Goal: Task Accomplishment & Management: Use online tool/utility

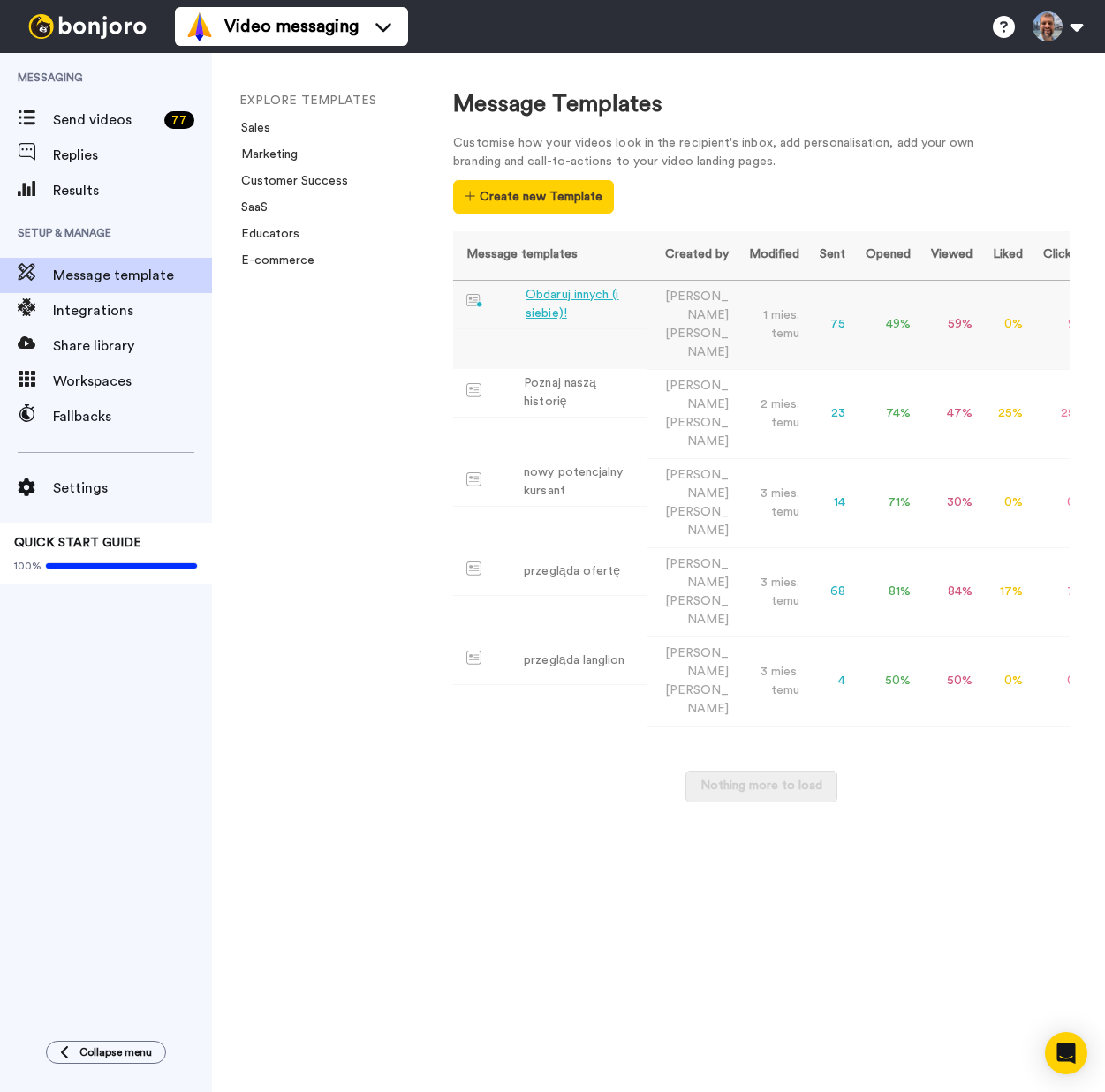
click at [562, 299] on div "Obdaruj innych (i siebie)!" at bounding box center [582, 304] width 115 height 37
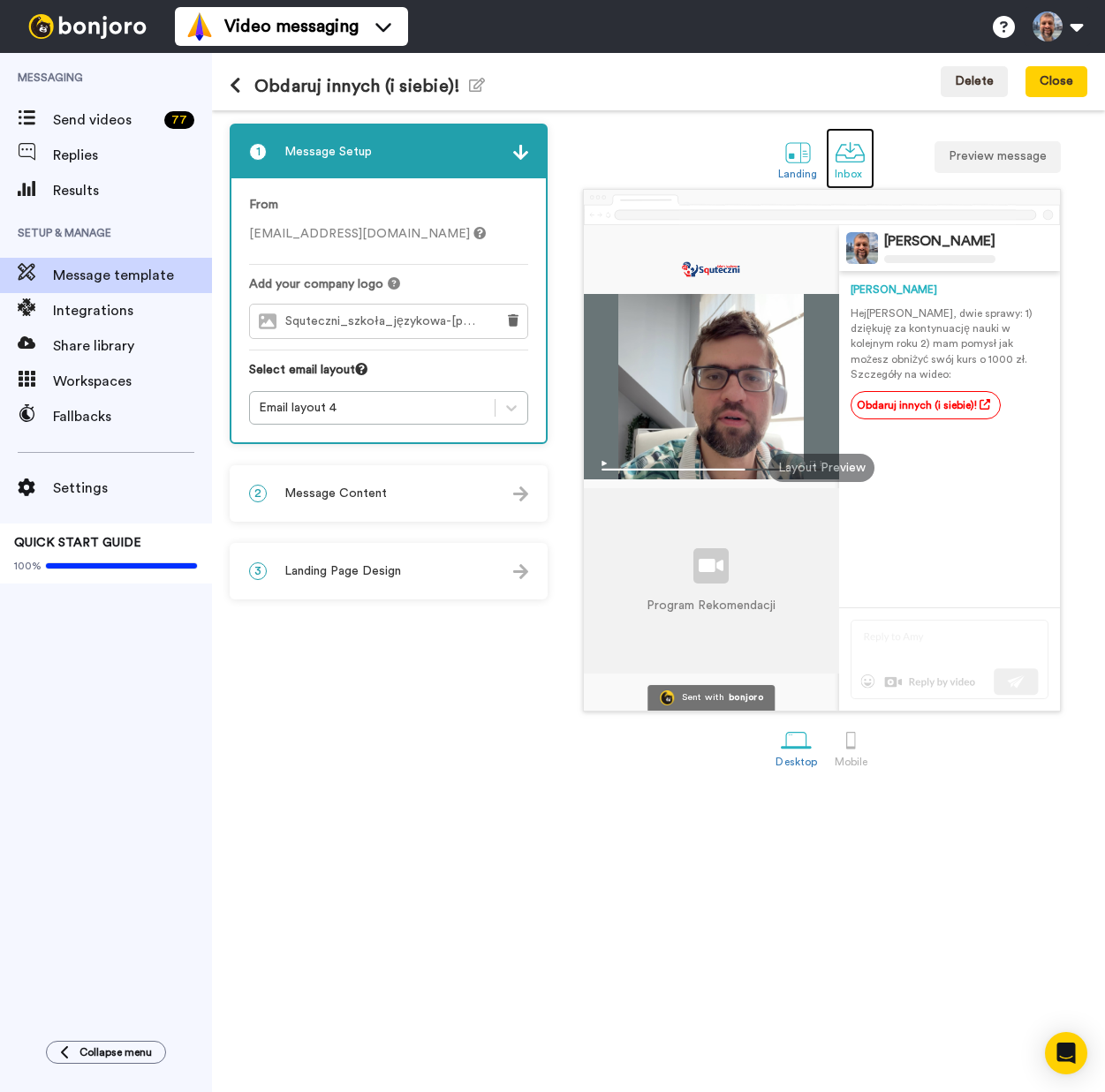
click at [854, 157] on div at bounding box center [850, 152] width 31 height 31
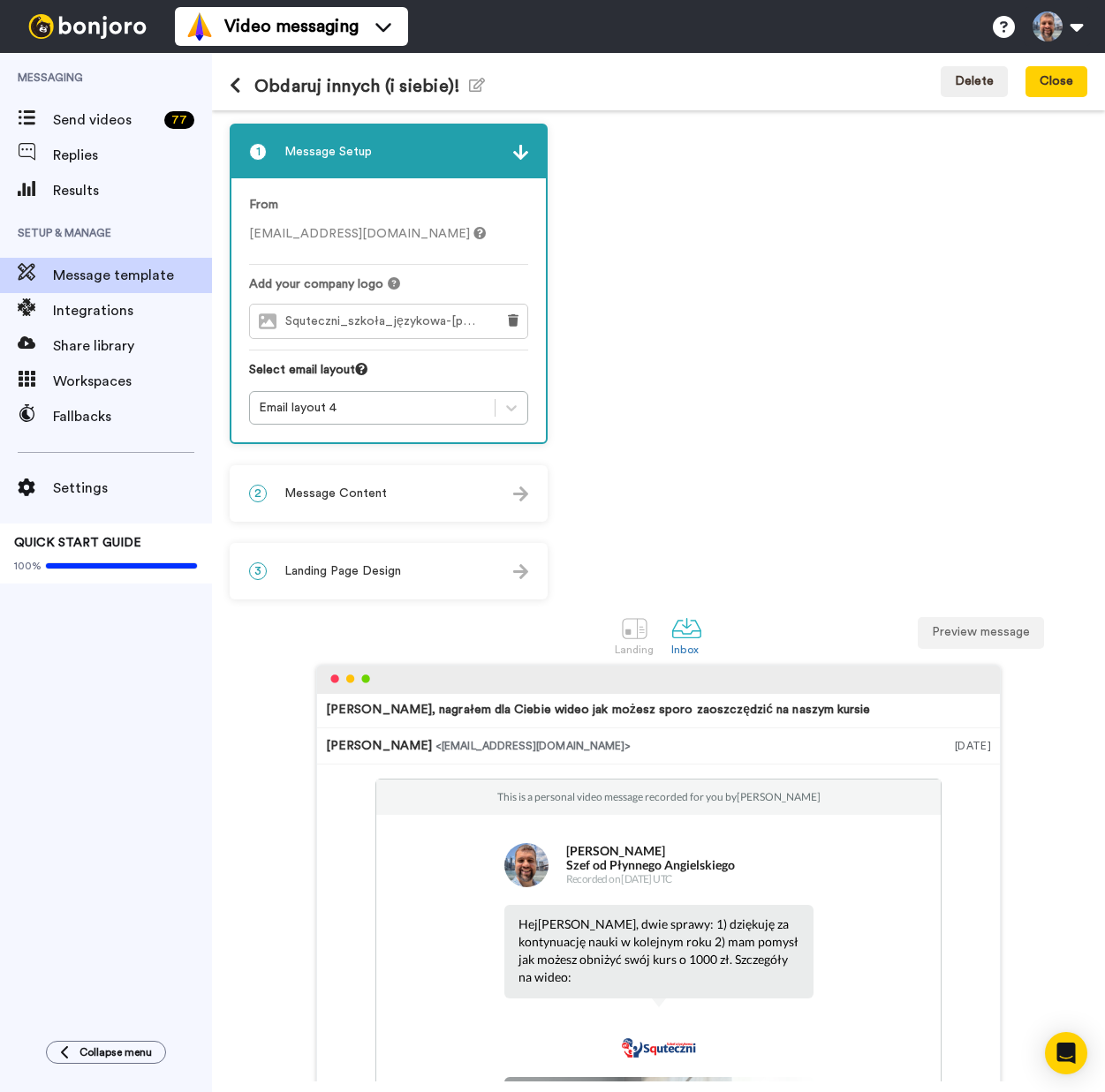
click at [380, 503] on div "2 Message Content" at bounding box center [388, 493] width 314 height 53
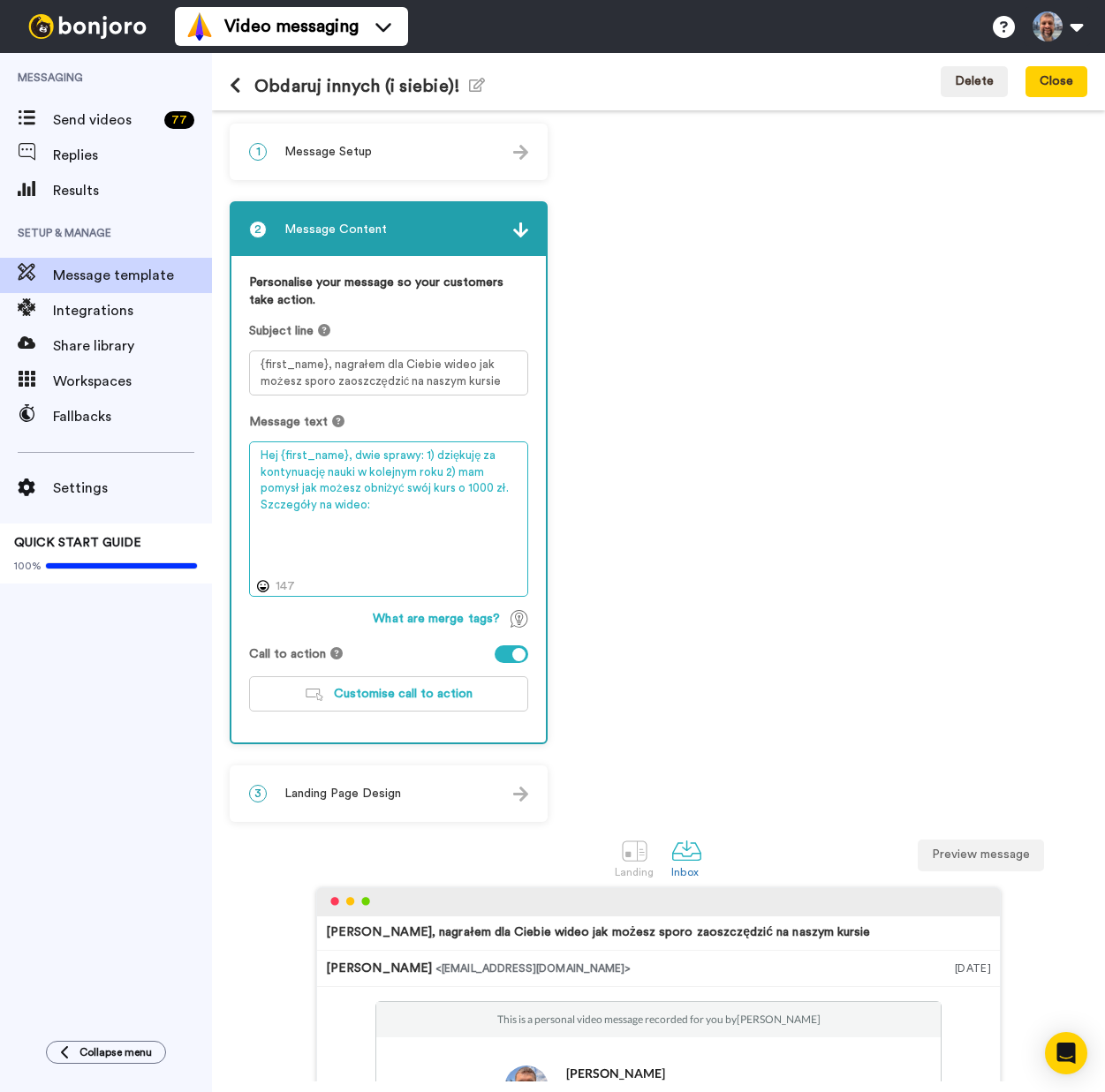
drag, startPoint x: 323, startPoint y: 475, endPoint x: 255, endPoint y: 473, distance: 68.0
click at [255, 473] on textarea "Hej {first_name}, dwie sprawy: 1) dziękuję za kontynuację nauki w kolejnym roku…" at bounding box center [389, 520] width 279 height 156
type textarea "Hej {first_name}, dwie sprawy: 1) dziękuję za zapisanie się na zajęcia w roku 2…"
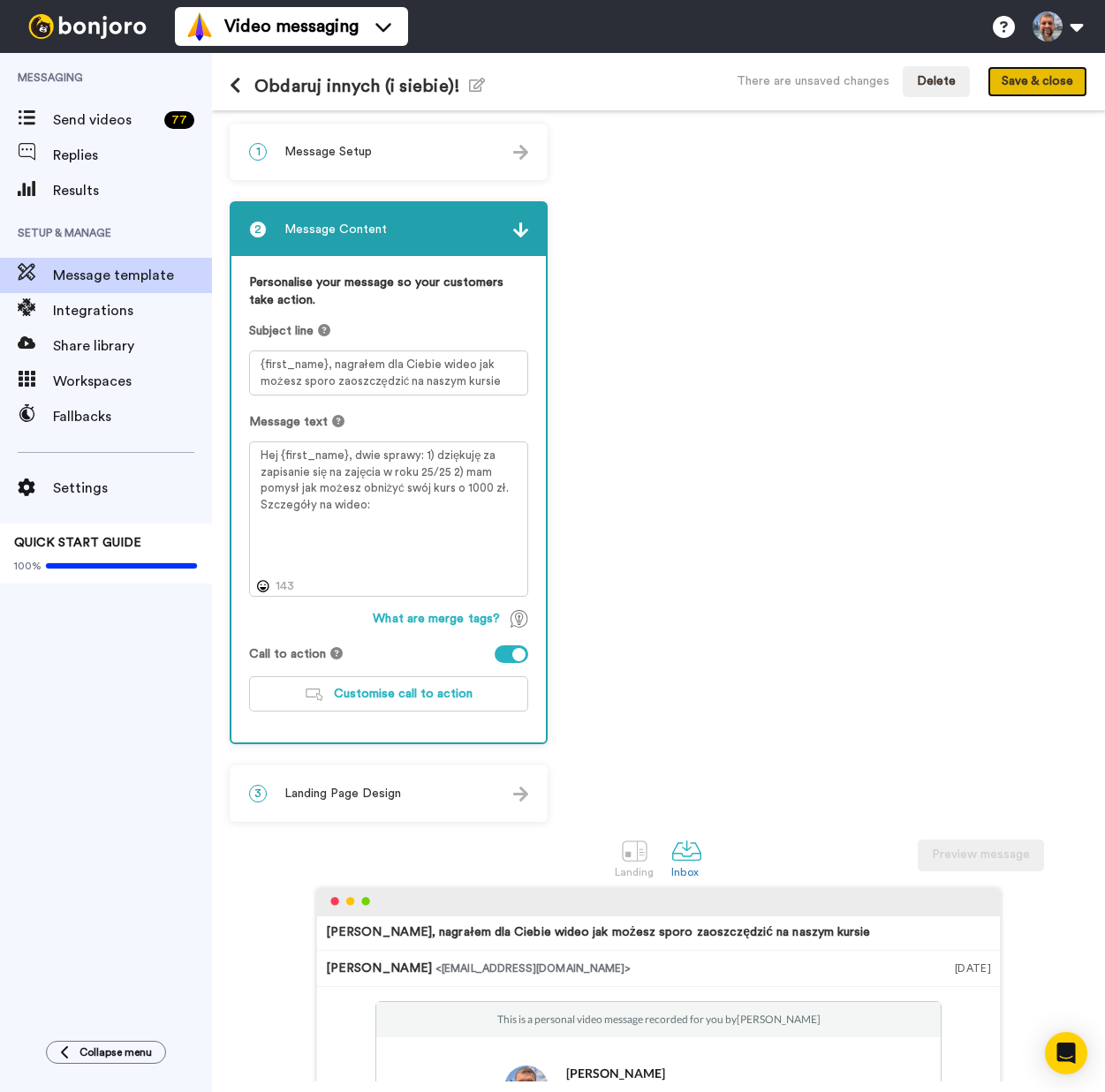
click at [1046, 89] on button "Save & close" at bounding box center [1037, 81] width 100 height 32
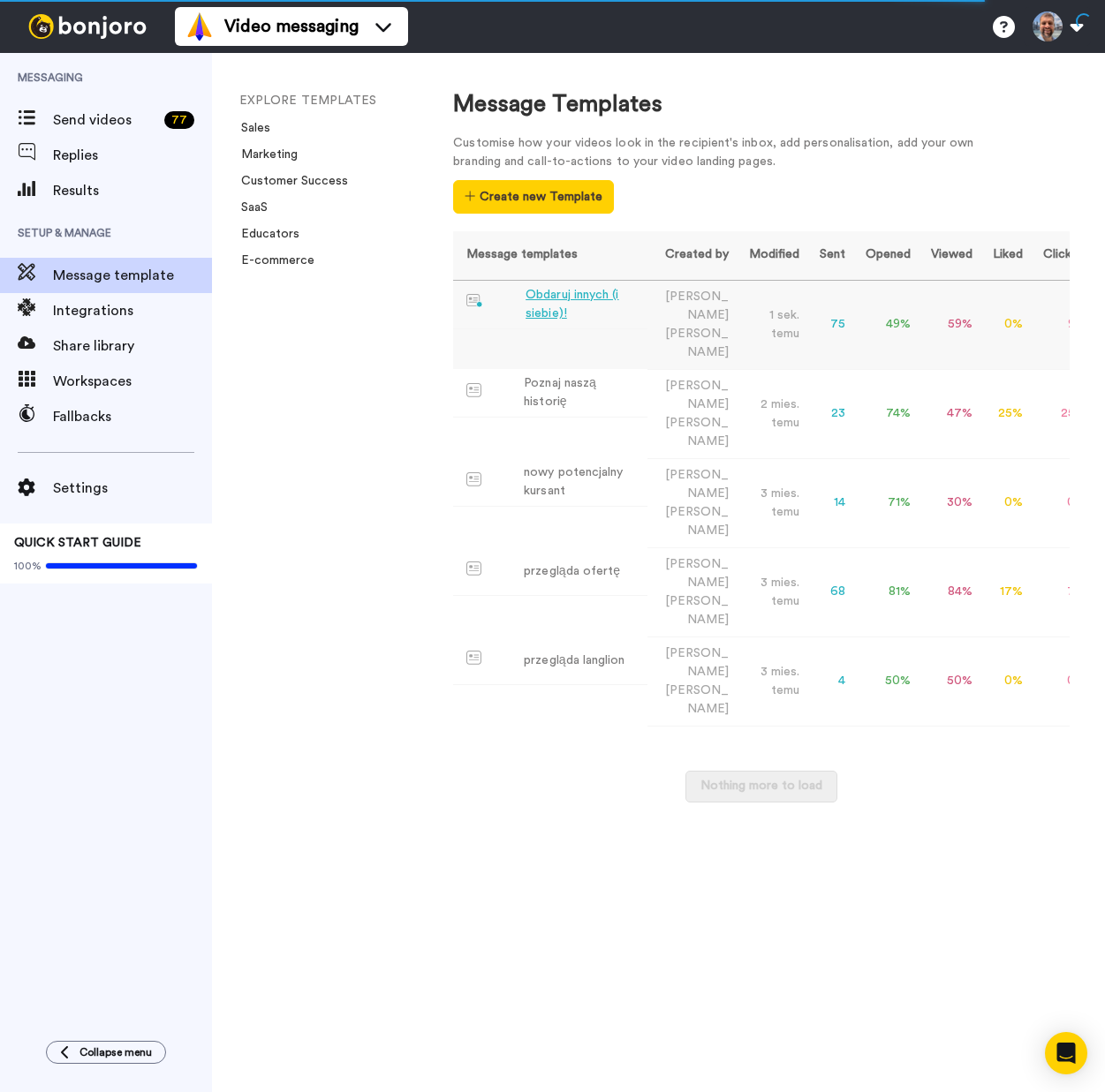
click at [558, 298] on div "Obdaruj innych (i siebie)!" at bounding box center [582, 304] width 115 height 37
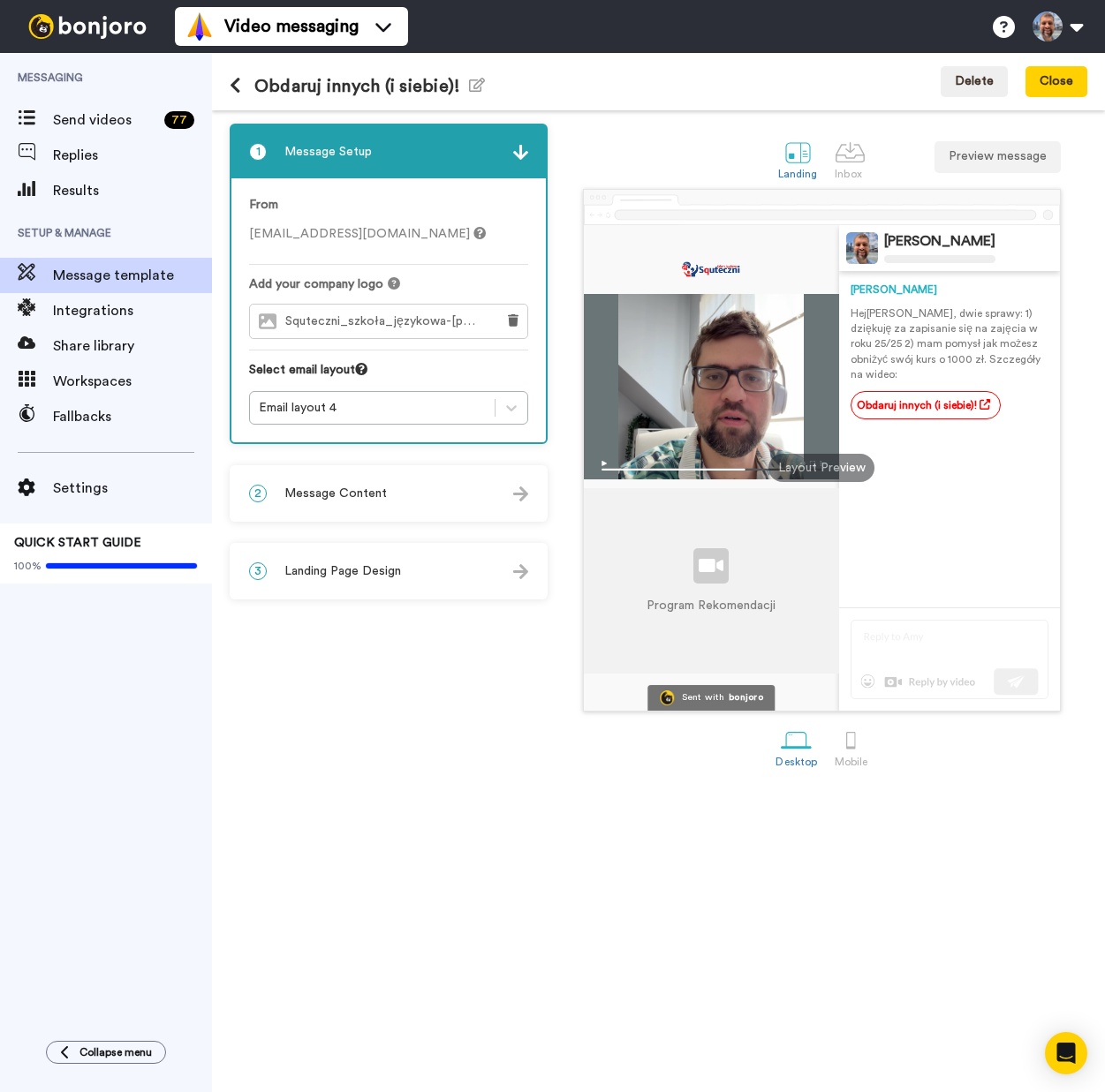
click at [407, 486] on div "2 Message Content" at bounding box center [388, 493] width 314 height 53
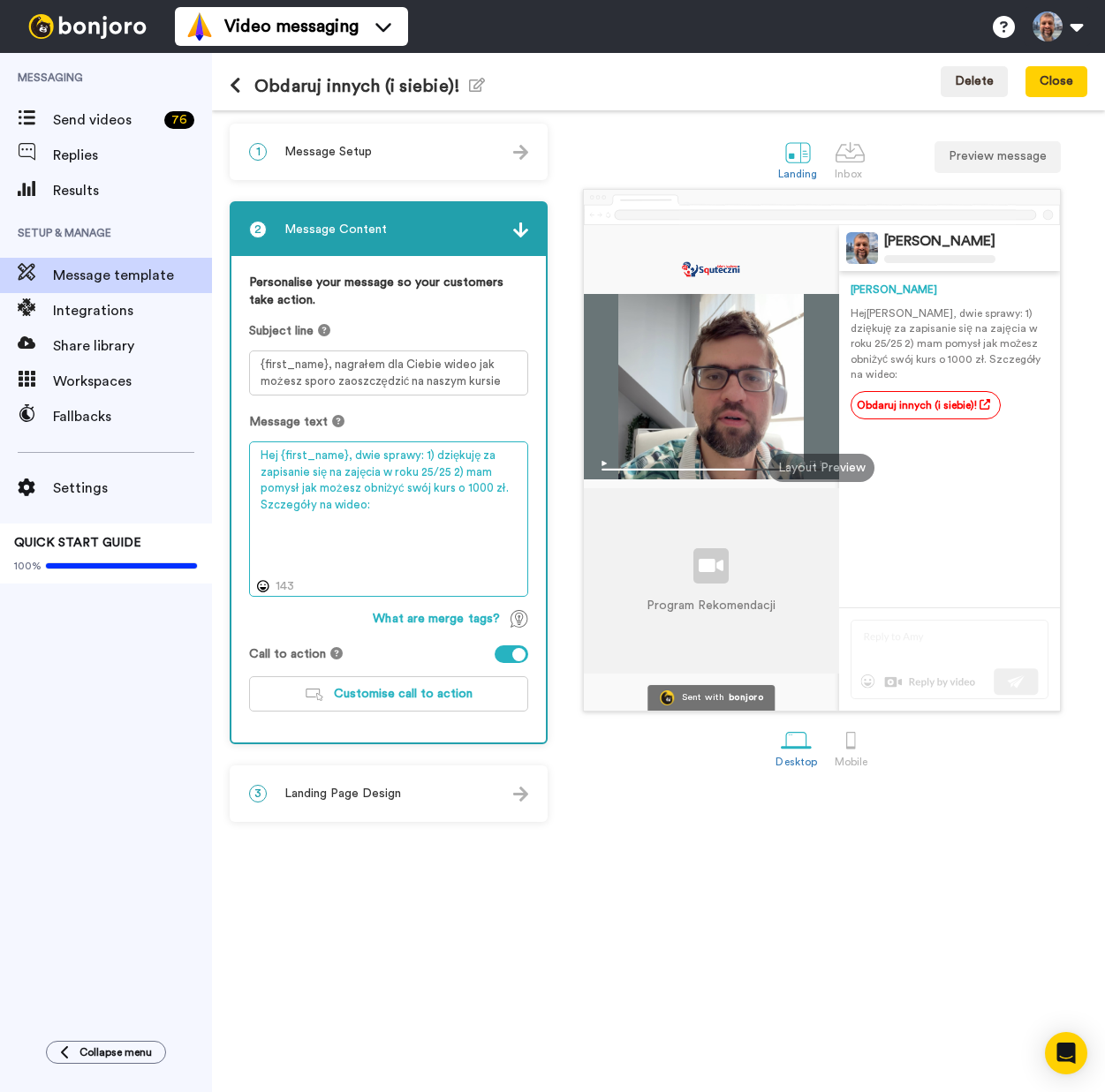
click at [445, 476] on textarea "Hej {first_name}, dwie sprawy: 1) dziękuję za zapisanie się na zajęcia w roku 2…" at bounding box center [389, 520] width 279 height 156
type textarea "Hej {first_name}, dwie sprawy: 1) dziękuję za zapisanie się na zajęcia w roku 2…"
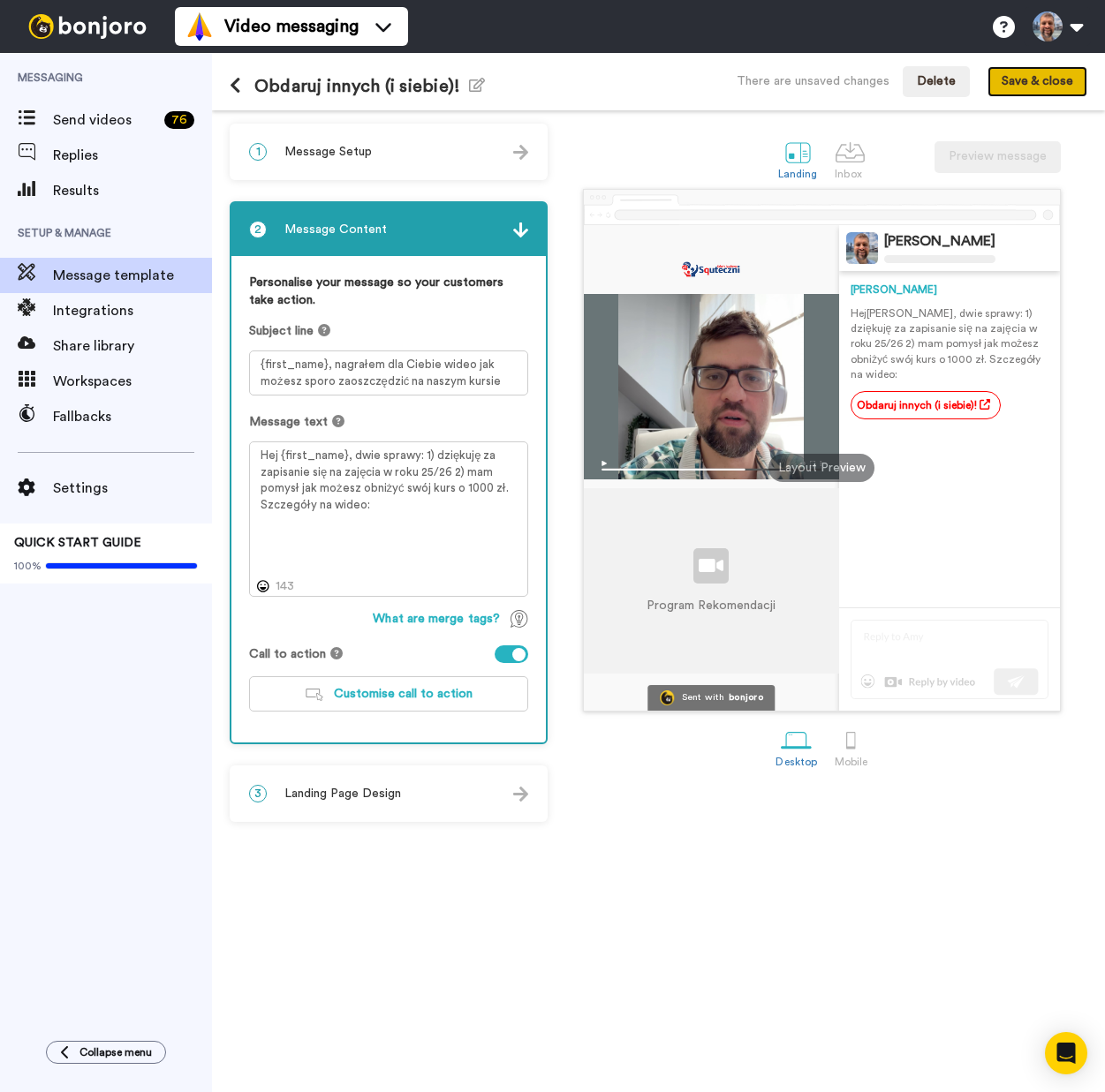
click at [1036, 82] on button "Save & close" at bounding box center [1037, 81] width 100 height 32
